Goal: Task Accomplishment & Management: Use online tool/utility

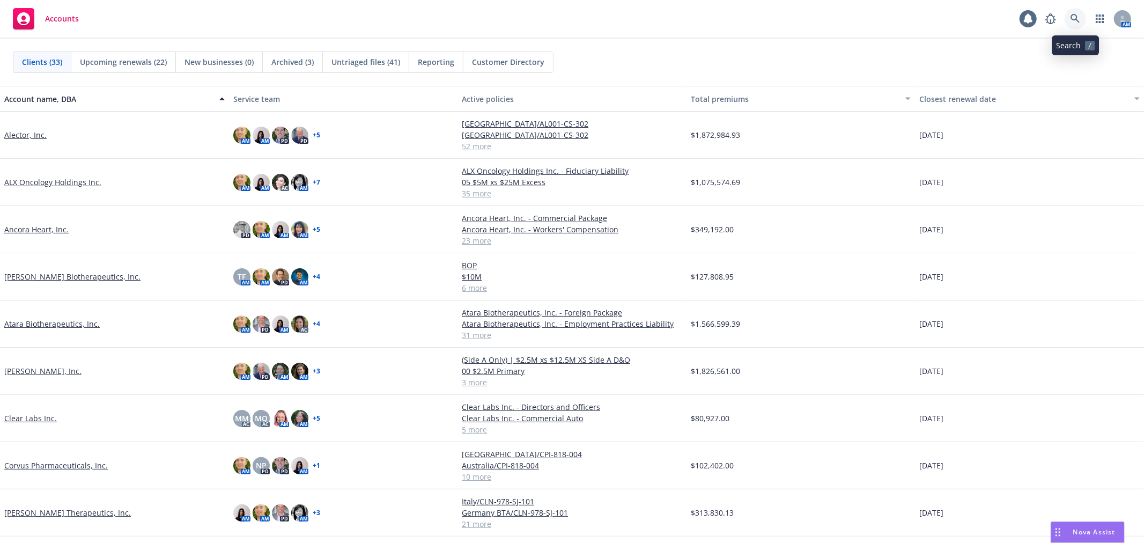
click at [1075, 26] on link at bounding box center [1075, 18] width 21 height 21
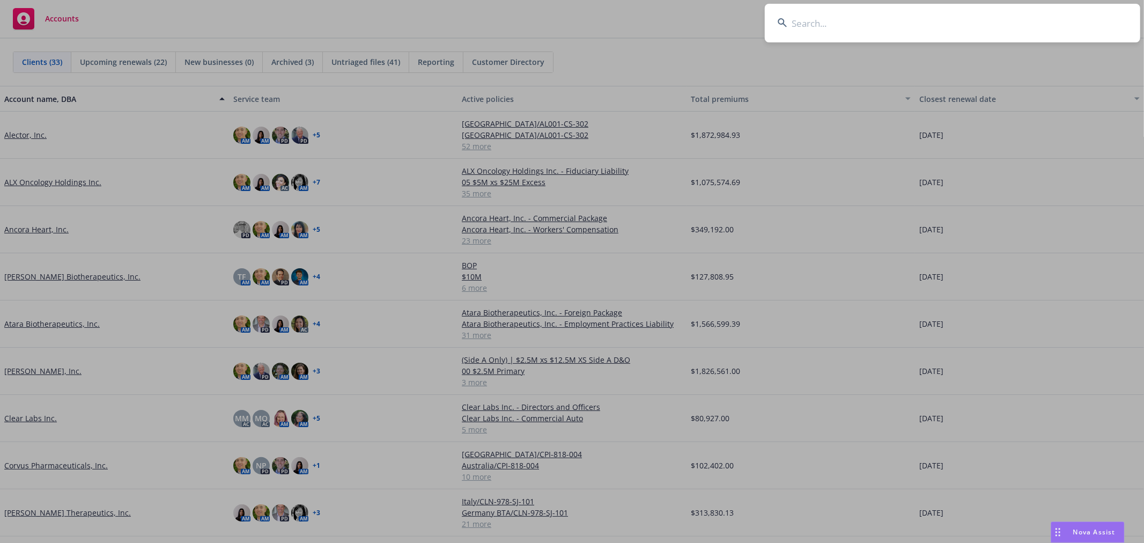
click at [894, 29] on input at bounding box center [952, 23] width 375 height 39
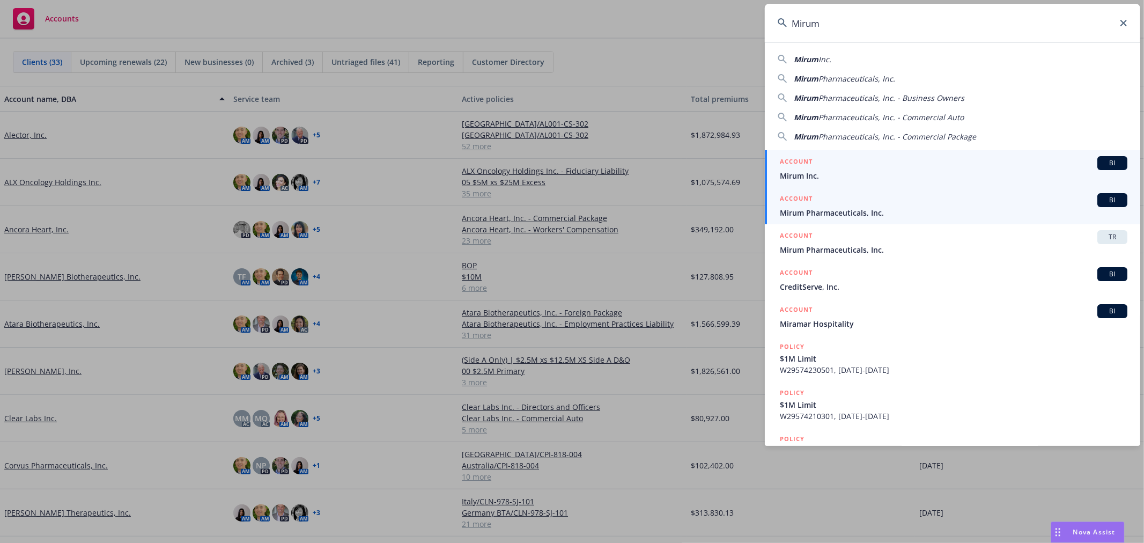
type input "Mirum"
click at [854, 209] on span "Mirum Pharmaceuticals, Inc." at bounding box center [954, 212] width 348 height 11
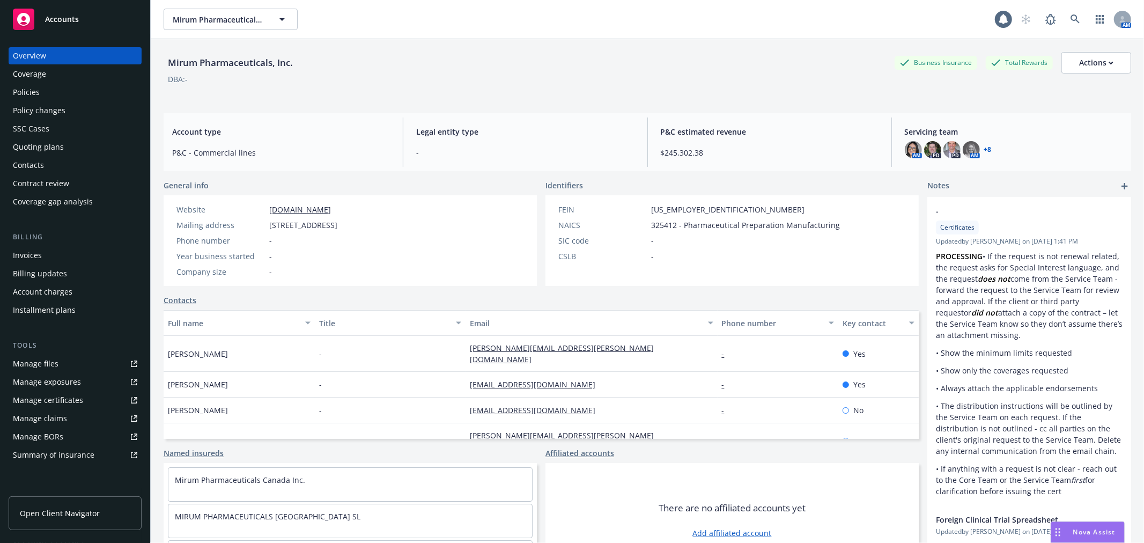
click at [62, 396] on div "Manage certificates" at bounding box center [48, 400] width 70 height 17
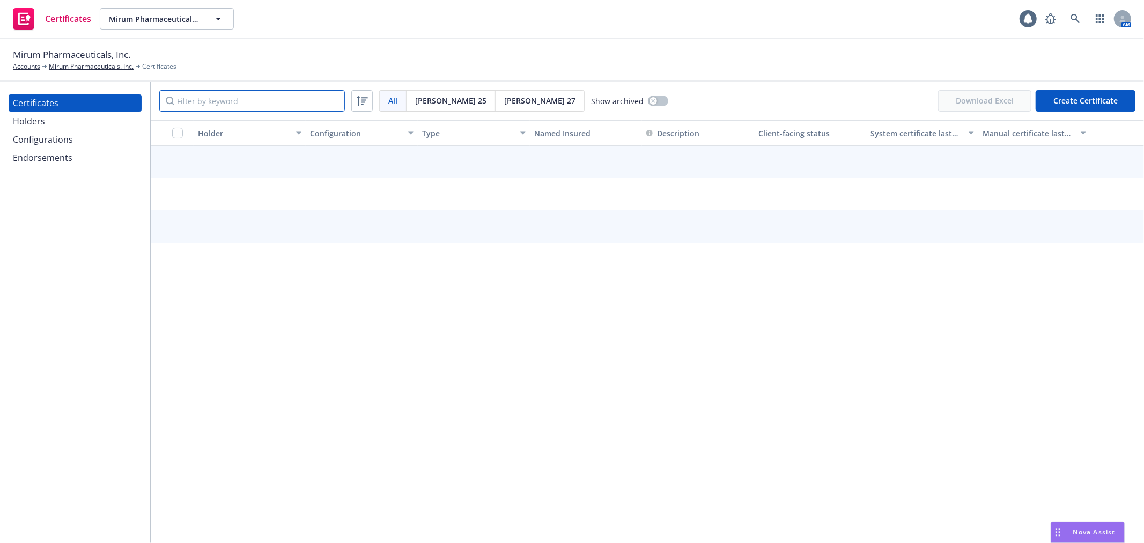
click at [239, 102] on input "Filter by keyword" at bounding box center [252, 100] width 186 height 21
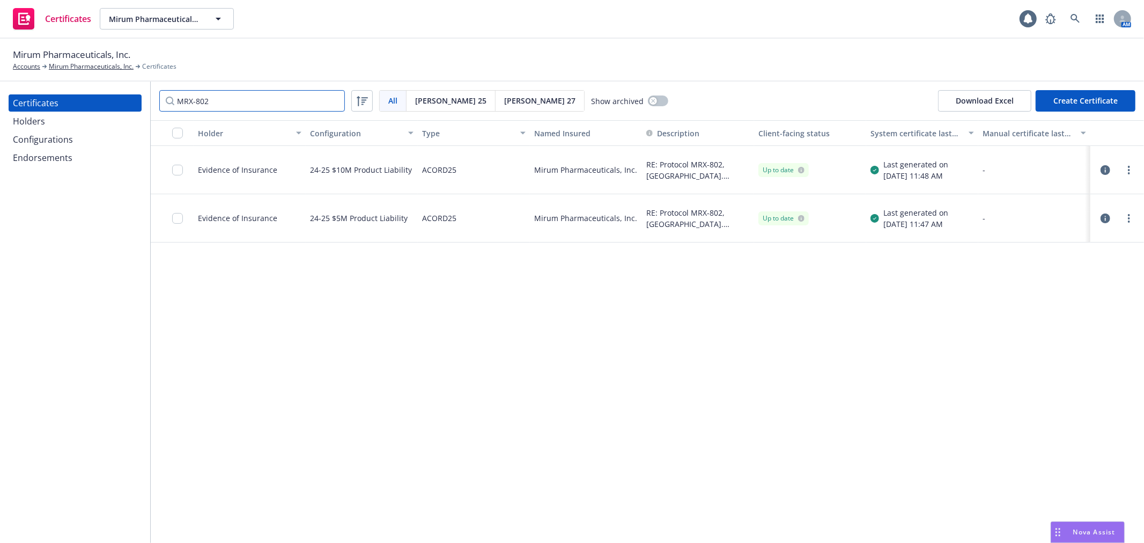
type input "MRX-802"
click at [736, 312] on div "Holder Configuration Type Named Insured Description Client-facing status System…" at bounding box center [647, 331] width 993 height 423
